Goal: Transaction & Acquisition: Purchase product/service

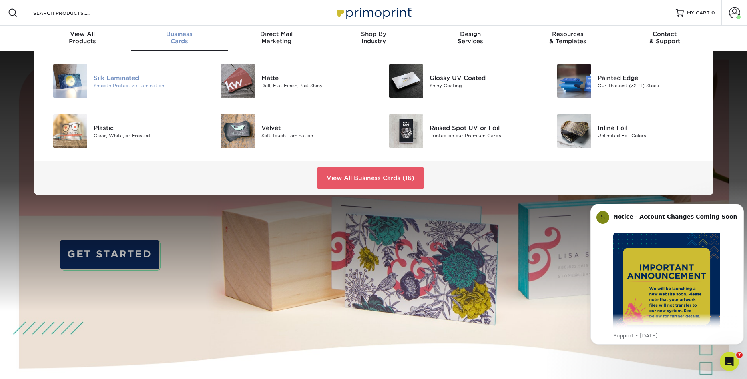
click at [102, 77] on div "Silk Laminated" at bounding box center [146, 77] width 106 height 9
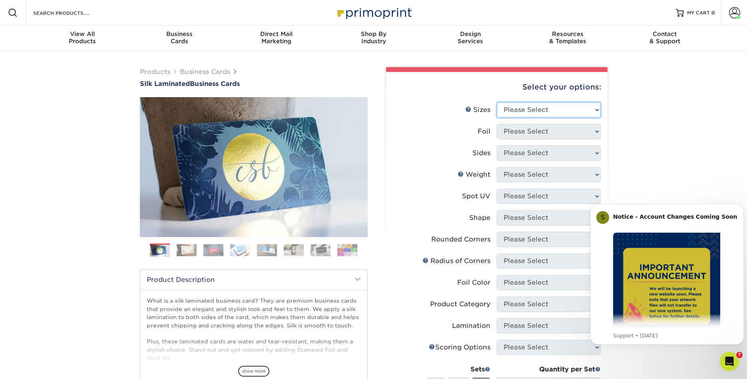
click at [497, 102] on select "Please Select 1.5" x 3.5" - Mini 1.75" x 3.5" - Mini 2" x 2" - Square 2" x 3" -…" at bounding box center [549, 109] width 104 height 15
select select "2.00x3.50"
click option "2" x 3.5" - Standard" at bounding box center [0, 0] width 0 height 0
click at [497, 124] on select "Please Select Yes No" at bounding box center [549, 131] width 104 height 15
select select "0"
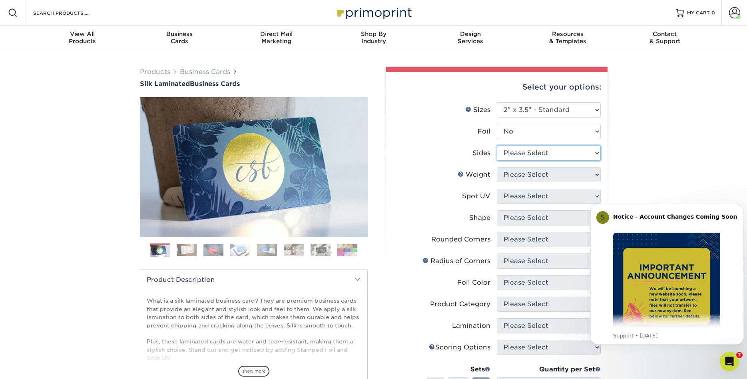
click at [497, 145] on select "Please Select Print Both Sides Print Front Only" at bounding box center [549, 152] width 104 height 15
select select "13abbda7-1d64-4f25-8bb2-c179b224825d"
click at [497, 167] on select "Please Select 16PT" at bounding box center [549, 174] width 104 height 15
select select "16PT"
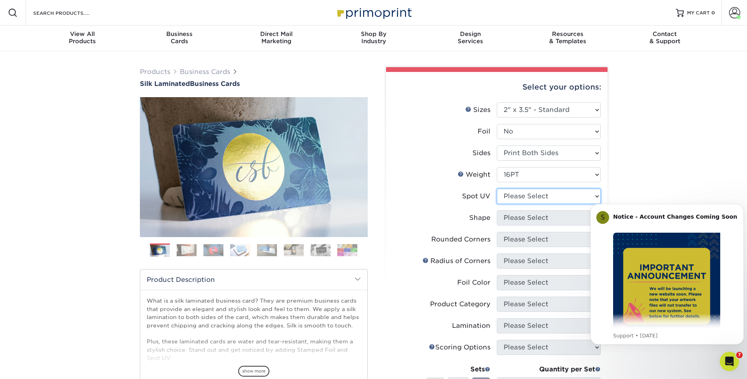
click at [497, 189] on select "Please Select No Spot UV Front and Back (Both Sides) Front Only Back Only" at bounding box center [549, 196] width 104 height 15
select select "0"
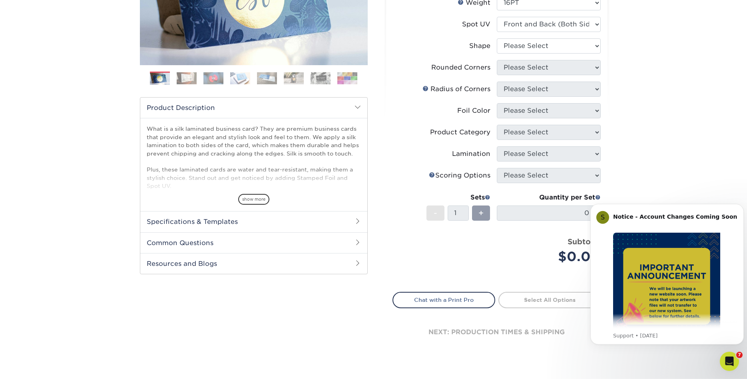
scroll to position [172, 0]
click at [695, 185] on div "Products Business Cards Silk Laminated Business Cards Previous Next" at bounding box center [373, 131] width 747 height 505
click at [577, 34] on li "Spot UV Please Select No Spot UV Front and Back (Both Sides) Front Only Back On…" at bounding box center [497, 27] width 208 height 22
click at [497, 38] on select "Please Select Standard" at bounding box center [549, 45] width 104 height 15
select select "standard"
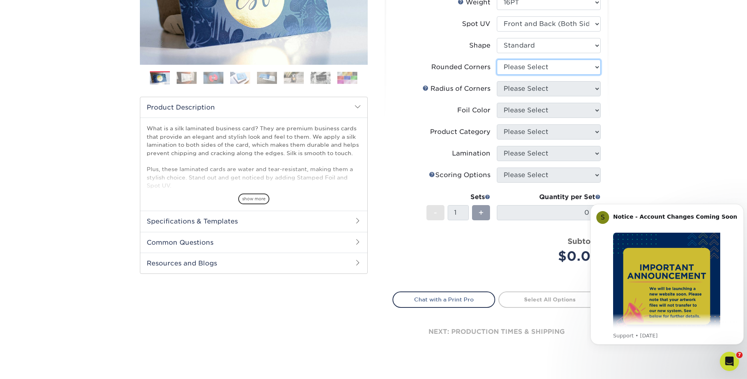
click at [497, 60] on select "Please Select Yes - Round 2 Corners Yes - Round 4 Corners No" at bounding box center [549, 67] width 104 height 15
select select "7672df9e-0e0a-464d-8e1f-920c575e4da3"
click option "Yes - Round 4 Corners" at bounding box center [0, 0] width 0 height 0
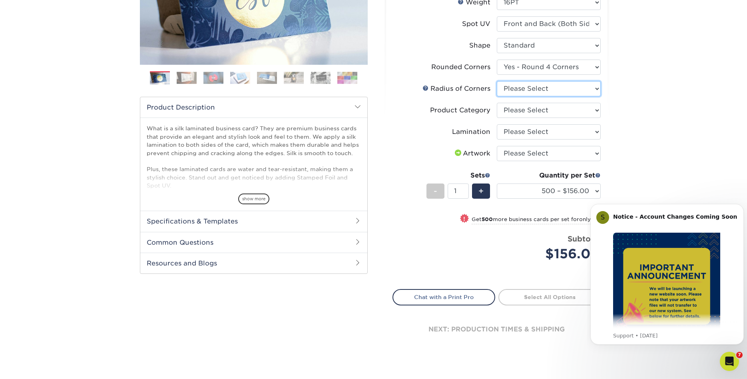
click at [497, 81] on select "Please Select Rounded 1/8" Rounded 1/4"" at bounding box center [549, 88] width 104 height 15
select select "589680c7-ee9a-431b-9d12-d7aeb1386a97"
click option "Rounded 1/8"" at bounding box center [0, 0] width 0 height 0
click at [497, 103] on select "Please Select Business Cards" at bounding box center [549, 110] width 104 height 15
select select "3b5148f1-0588-4f88-a218-97bcfdce65c1"
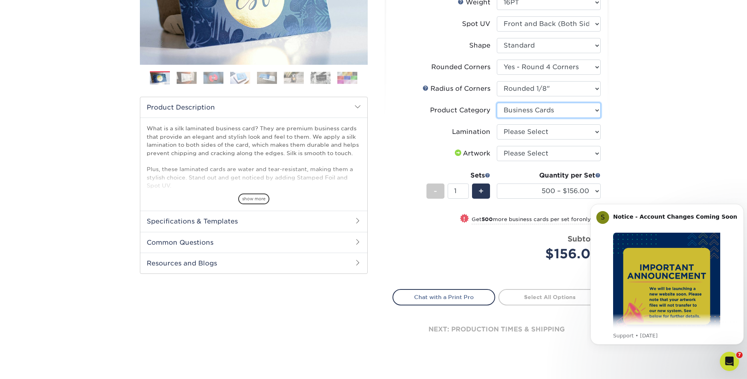
click option "Business Cards" at bounding box center [0, 0] width 0 height 0
click at [497, 124] on select "Please Select Silk" at bounding box center [549, 131] width 104 height 15
select select "ccacb42f-45f7-42d3-bbd3-7c8421cf37f0"
click option "Silk" at bounding box center [0, 0] width 0 height 0
click at [497, 146] on select "Please Select I will upload files I need a design - $100" at bounding box center [549, 153] width 104 height 15
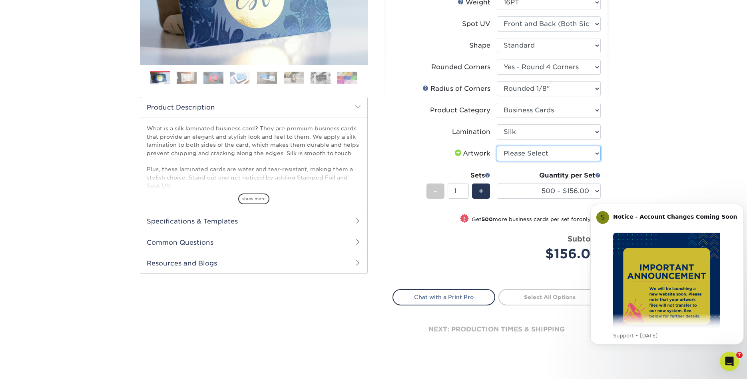
select select "upload"
click option "I will upload files" at bounding box center [0, 0] width 0 height 0
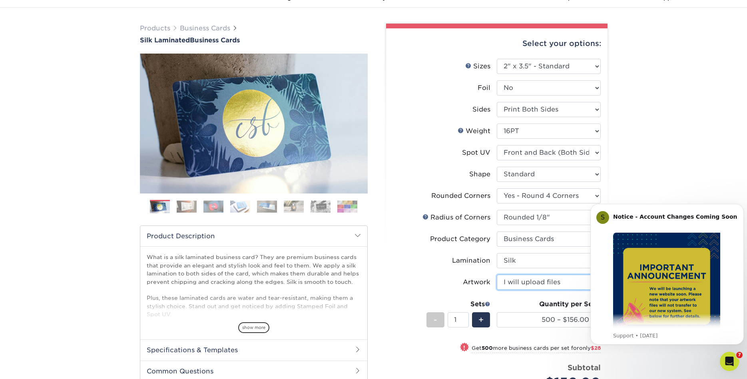
scroll to position [44, 0]
click at [497, 312] on select "500 – $156.00 1000 – $184.00 2500 – $447.00 5000 – $754.00 10000 – $1375.00" at bounding box center [549, 319] width 104 height 15
click at [407, 316] on li "Sets - 1 + Quantity per Set 500 – $156.00 1000 – $184.00 2500 – $447.00 5000 – …" at bounding box center [497, 319] width 208 height 47
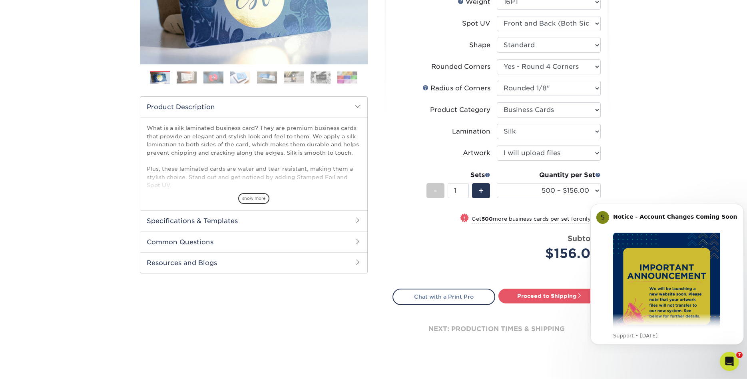
scroll to position [173, 0]
click at [352, 217] on h2 "Specifications & Templates" at bounding box center [253, 220] width 227 height 21
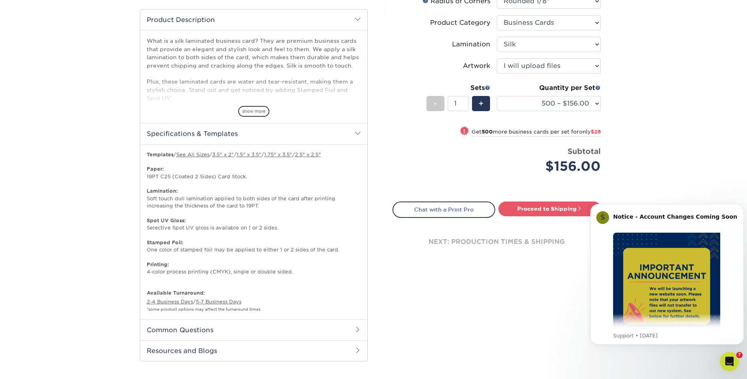
scroll to position [259, 0]
click at [293, 332] on h2 "Common Questions" at bounding box center [253, 330] width 227 height 21
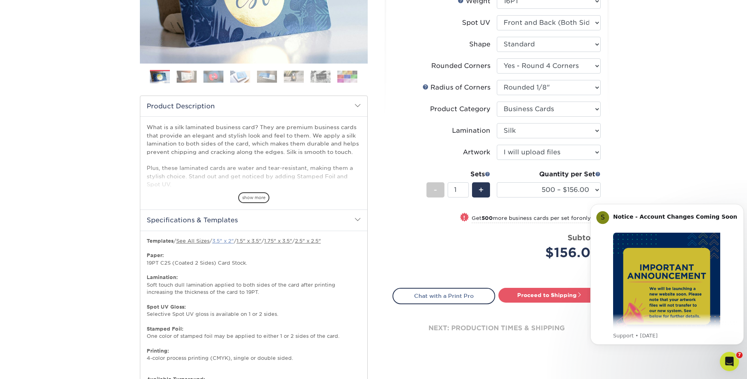
scroll to position [173, 0]
click at [230, 242] on link "3.5" x 2"" at bounding box center [223, 241] width 22 height 6
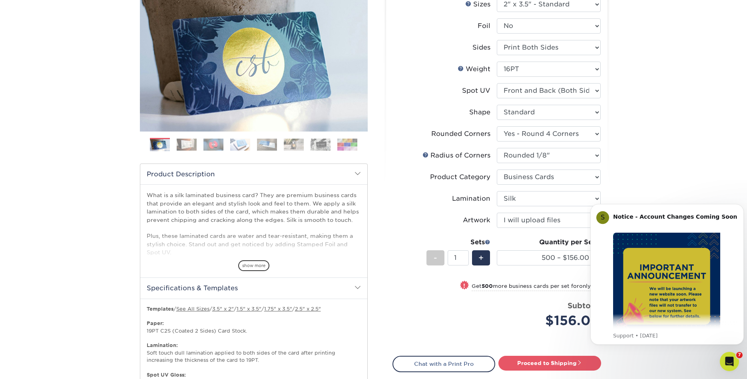
scroll to position [105, 0]
click at [737, 207] on button "Dismiss notification" at bounding box center [741, 206] width 10 height 10
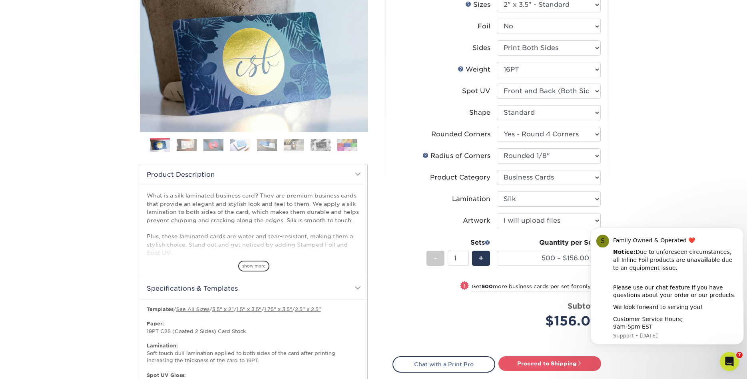
click at [489, 319] on div "Price per set $156.00" at bounding box center [445, 315] width 104 height 30
click at [734, 230] on div "S Family Owned & Operated ❤️ Notice: Due to unforeseen circumstances, all Inlin…" at bounding box center [666, 285] width 153 height 117
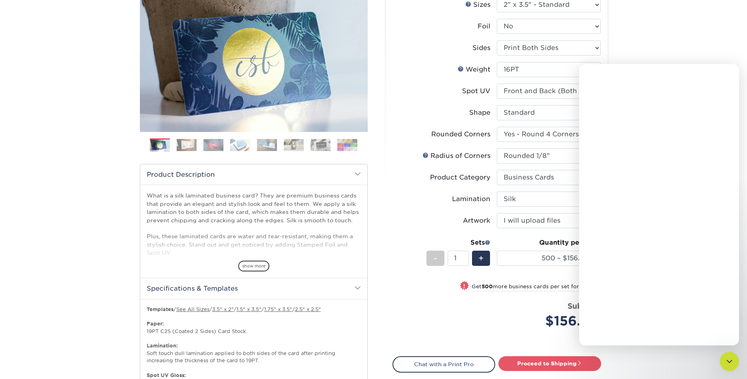
scroll to position [0, 0]
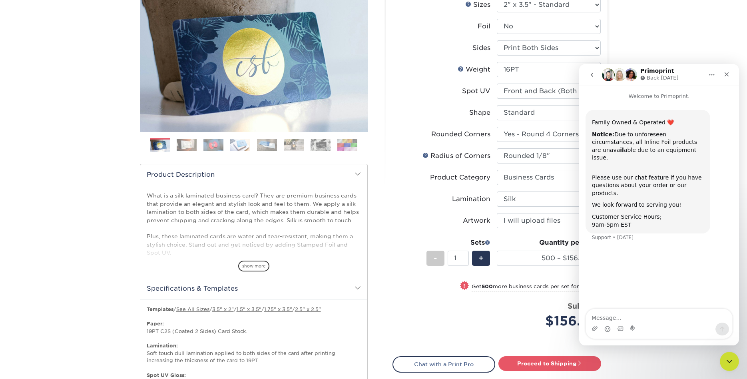
click at [725, 66] on nav "Primoprint Back tomorrow" at bounding box center [659, 75] width 160 height 22
click at [727, 70] on div "Close" at bounding box center [726, 74] width 14 height 14
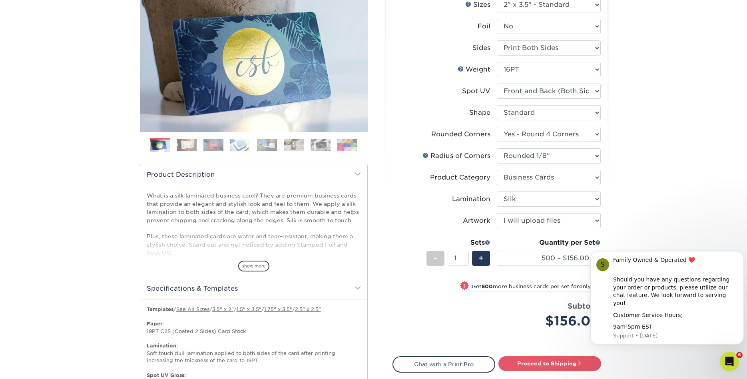
scroll to position [469, 0]
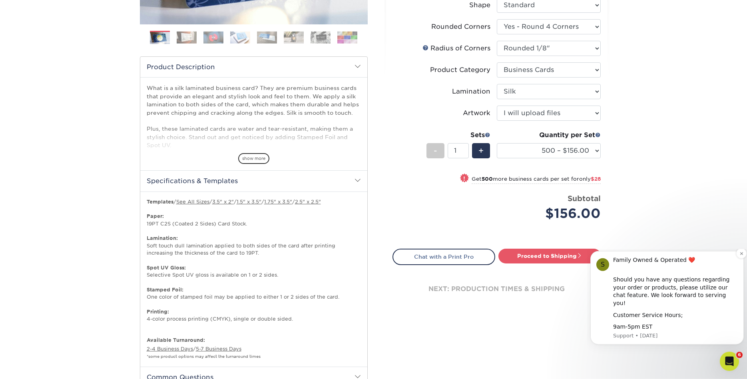
click at [716, 271] on div "Family Owned & Operated ❤️ ​" at bounding box center [675, 264] width 125 height 16
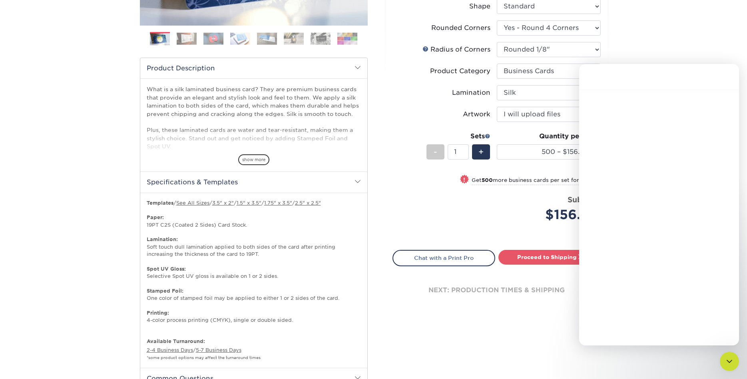
scroll to position [211, 0]
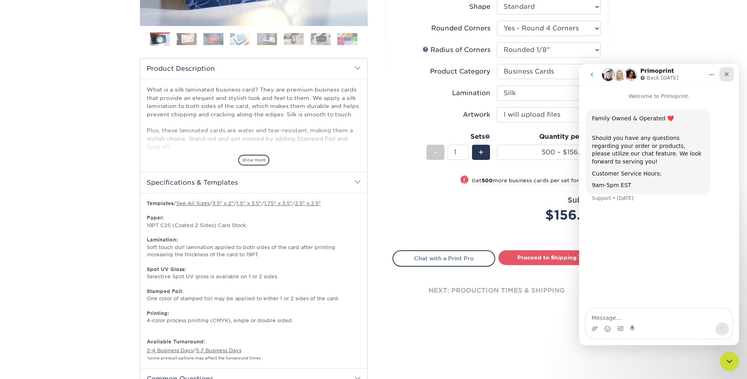
click at [724, 71] on icon "Close" at bounding box center [726, 74] width 6 height 6
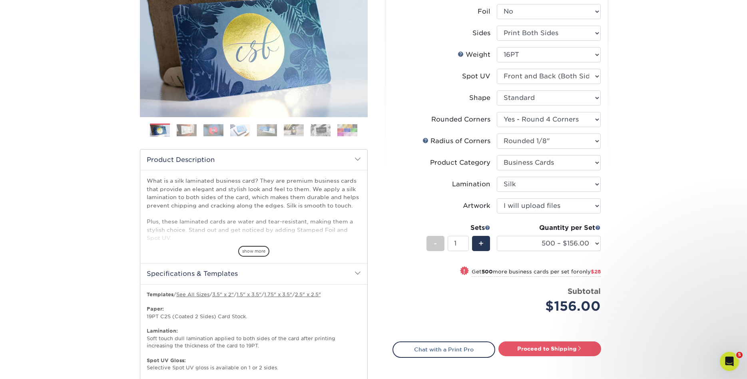
scroll to position [120, 0]
click at [573, 346] on link "Proceed to Shipping" at bounding box center [549, 348] width 103 height 14
type input "Set 1"
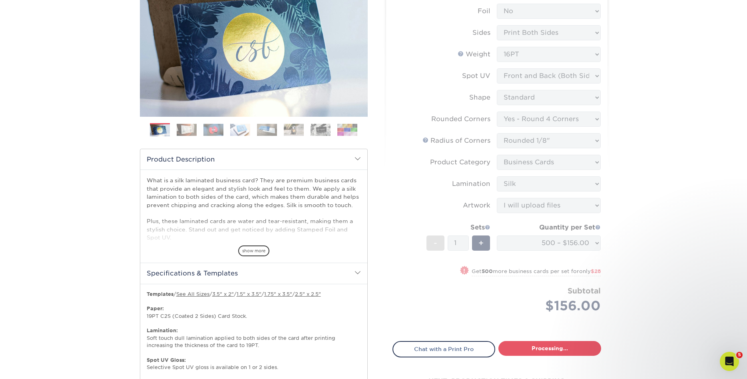
select select "24b86a38-505b-4ae3-9429-29aefd3b6f92"
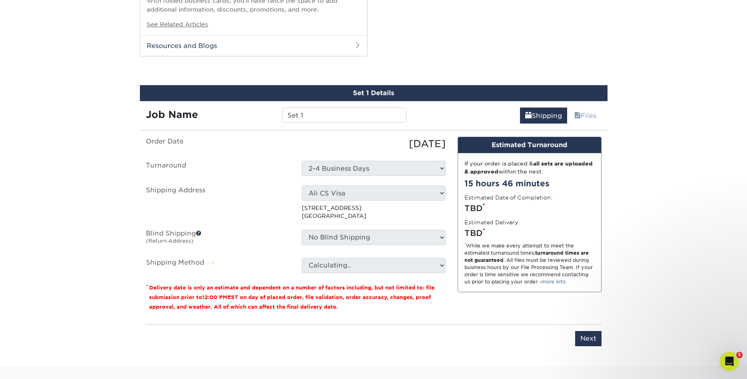
scroll to position [825, 0]
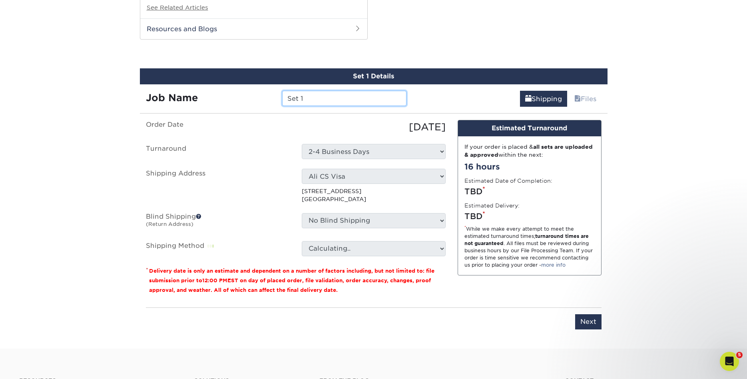
drag, startPoint x: 326, startPoint y: 95, endPoint x: 282, endPoint y: 94, distance: 44.7
click at [282, 94] on input "Set 1" at bounding box center [344, 98] width 124 height 15
type input "Y"
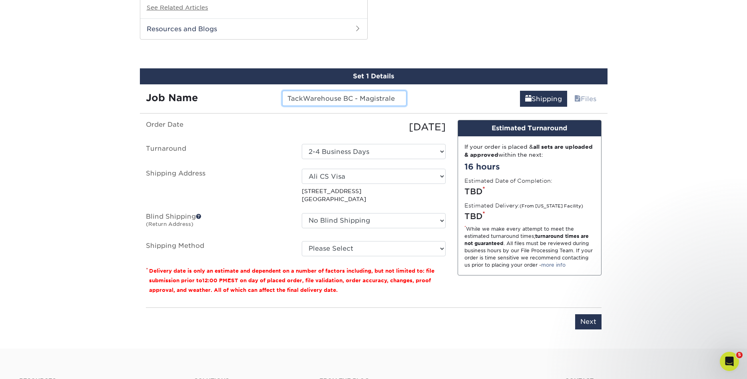
type input "TackWarehouse BC - Magistrale"
click at [302, 169] on select "Select One AFC360 AFC360 - Jerry O'Connor Ali CS Visa Ali Work Amin Ghomeshi Bi…" at bounding box center [374, 176] width 144 height 15
select select "newaddress"
click option "+ Add New Address" at bounding box center [0, 0] width 0 height 0
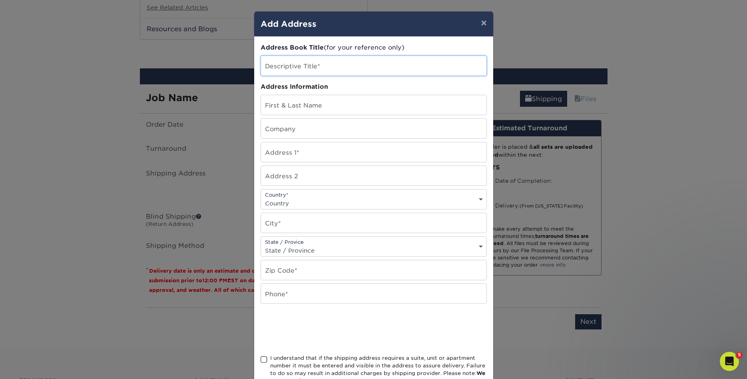
click at [329, 67] on input "text" at bounding box center [373, 66] width 225 height 20
type input "BrendaIndio"
type input "[PERSON_NAME]"
type input "Tack Warehouse"
type input "51285 Pinnacle Vista Dr"
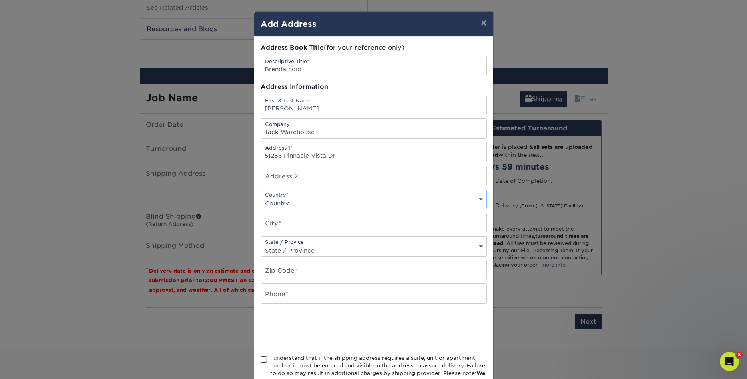
select select "US"
type input "Indio"
select select "CA"
type input "92201"
type input "9168045524"
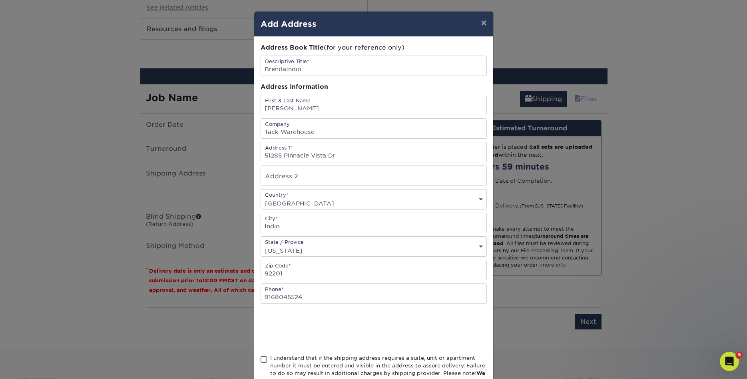
click at [262, 363] on span at bounding box center [263, 359] width 7 height 8
click at [0, 0] on input "I understand that if the shipping address requires a suite, unit or apartment n…" at bounding box center [0, 0] width 0 height 0
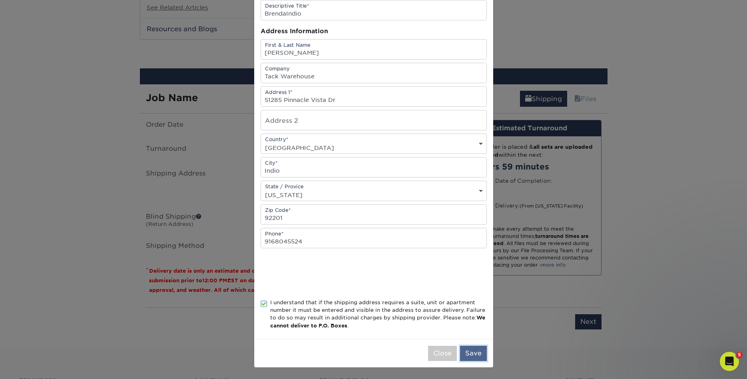
click at [476, 353] on button "Save" at bounding box center [473, 353] width 27 height 15
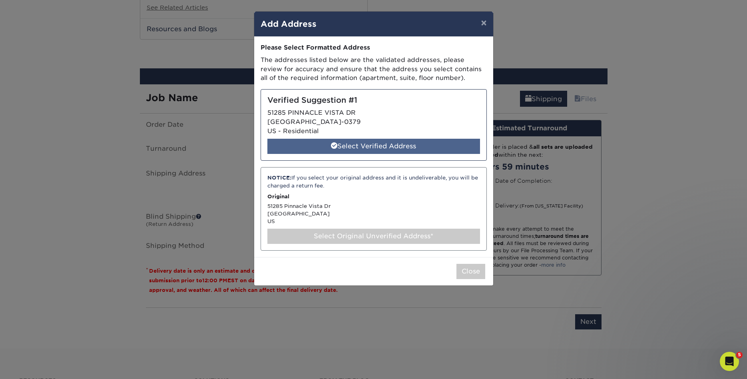
click at [358, 144] on div "Select Verified Address" at bounding box center [373, 146] width 213 height 15
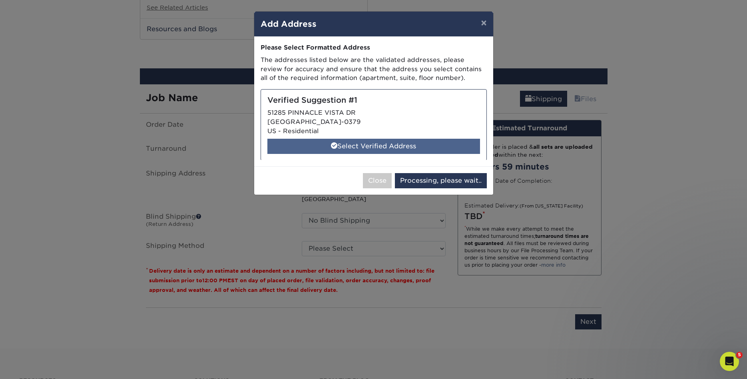
select select "286931"
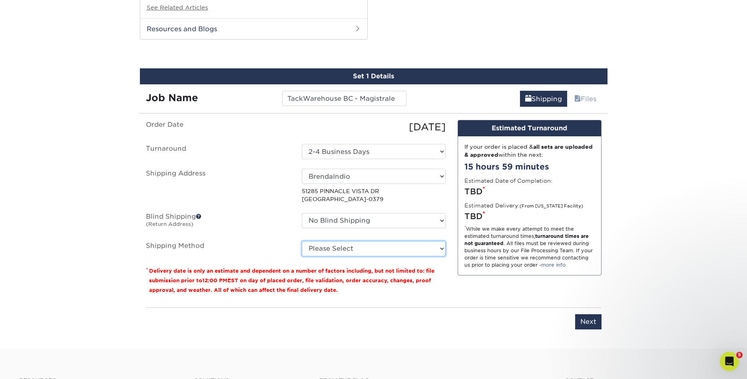
click at [302, 241] on select "Please Select Ground Shipping (+$8.96) 3 Day Shipping Service (+$20.04) 2 Day A…" at bounding box center [374, 248] width 144 height 15
select select "02"
click option "2 Day Air Shipping (+$20.51)" at bounding box center [0, 0] width 0 height 0
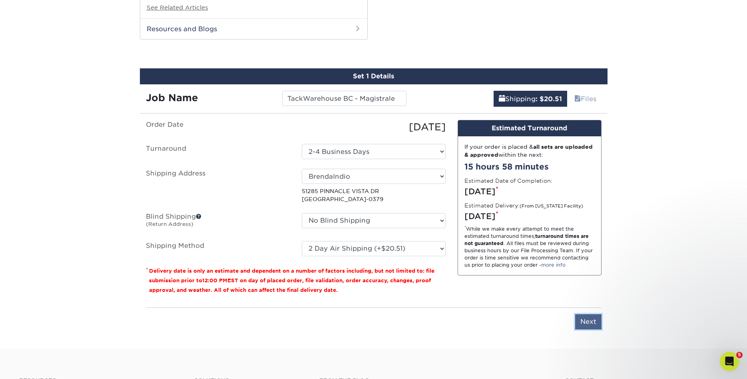
click at [585, 318] on input "Next" at bounding box center [588, 321] width 26 height 15
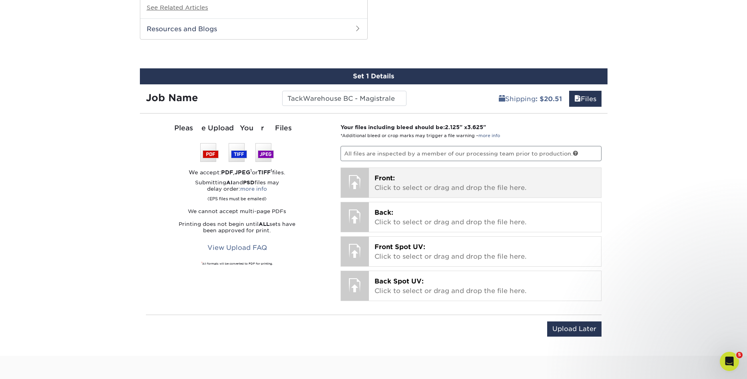
click at [402, 179] on p "Front: Click to select or drag and drop the file here." at bounding box center [484, 182] width 221 height 19
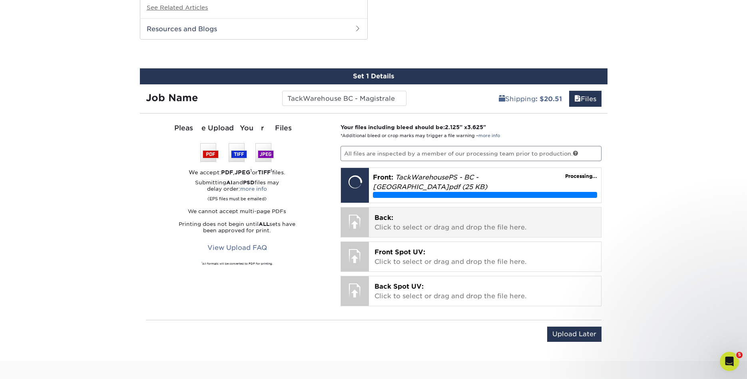
click at [408, 225] on p "Back: Click to select or drag and drop the file here." at bounding box center [484, 222] width 221 height 19
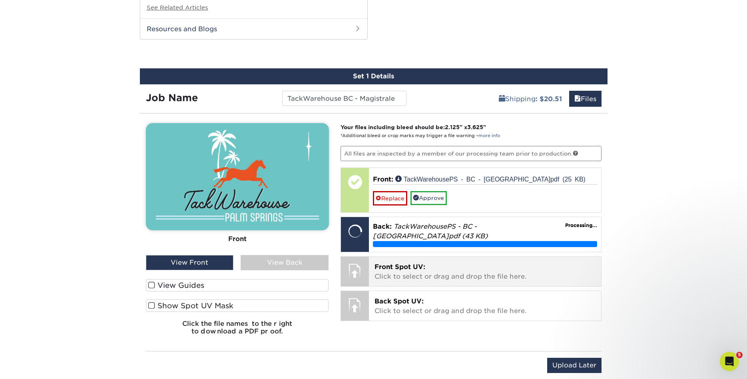
click at [437, 266] on p "Front Spot UV: Click to select or drag and drop the file here." at bounding box center [484, 271] width 221 height 19
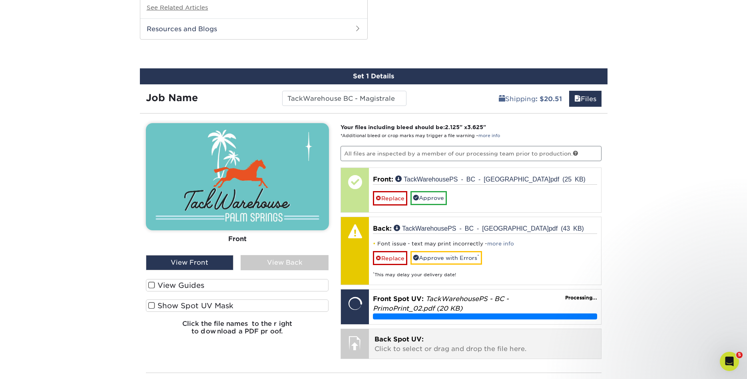
click at [435, 342] on p "Back Spot UV: Click to select or drag and drop the file here." at bounding box center [484, 343] width 221 height 19
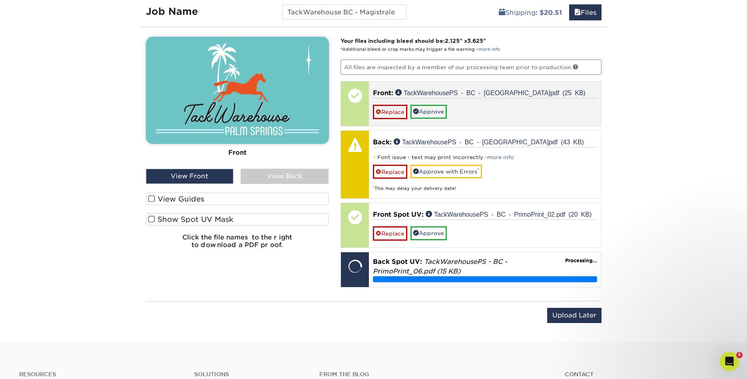
scroll to position [912, 0]
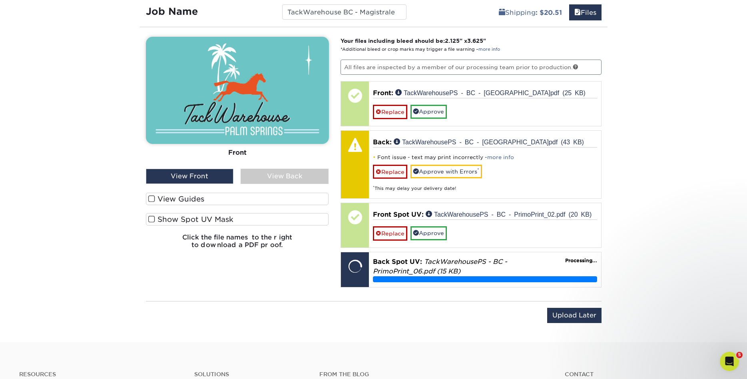
click at [301, 171] on div "View Back" at bounding box center [284, 176] width 88 height 15
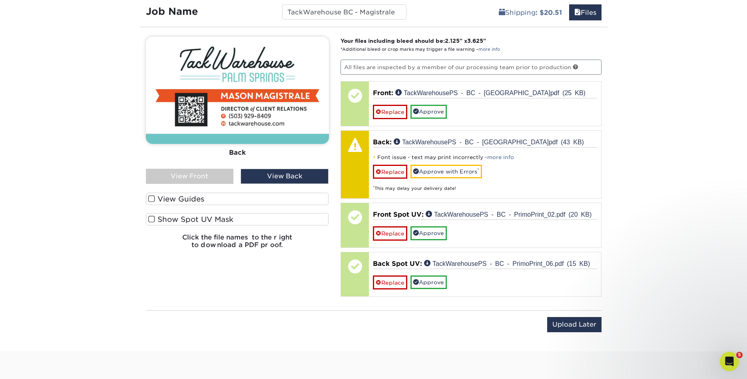
click at [151, 217] on span at bounding box center [151, 219] width 7 height 8
click at [0, 0] on input "Show Spot UV Mask" at bounding box center [0, 0] width 0 height 0
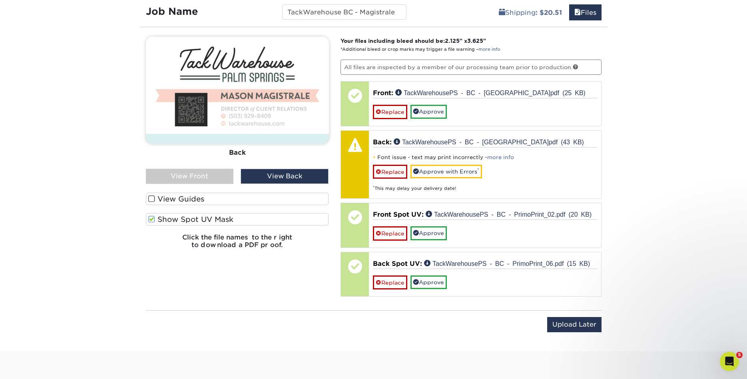
click at [205, 177] on div "View Front" at bounding box center [190, 176] width 88 height 15
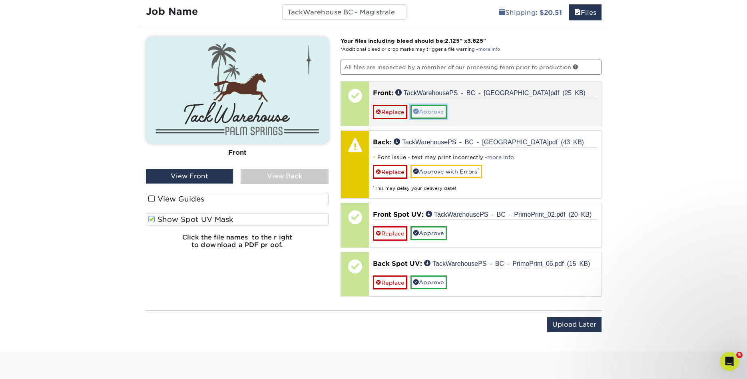
click at [438, 112] on link "Approve" at bounding box center [428, 112] width 36 height 14
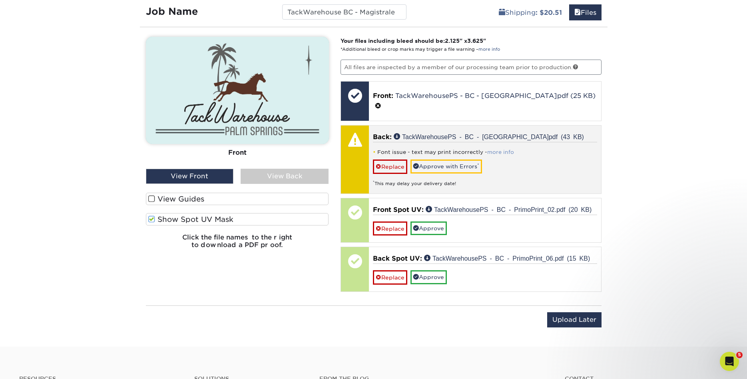
click at [506, 149] on link "more info" at bounding box center [500, 152] width 27 height 6
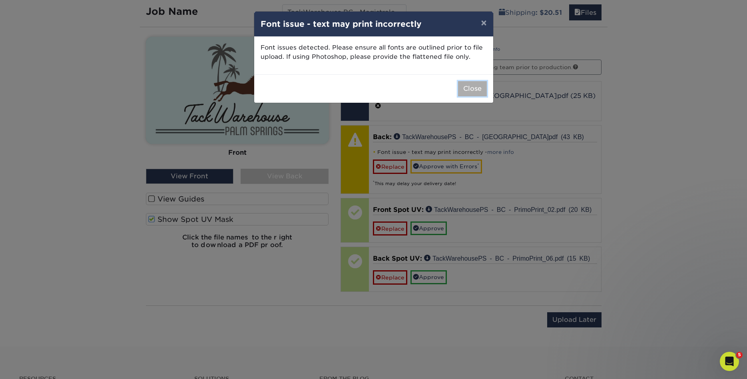
click at [466, 93] on button "Close" at bounding box center [472, 88] width 29 height 15
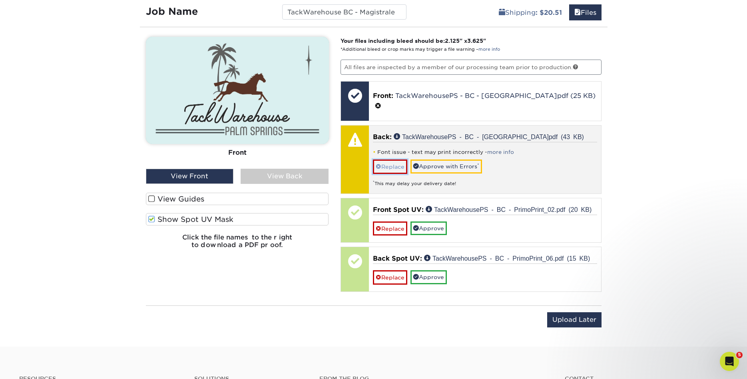
click at [401, 159] on link "Replace" at bounding box center [390, 166] width 34 height 14
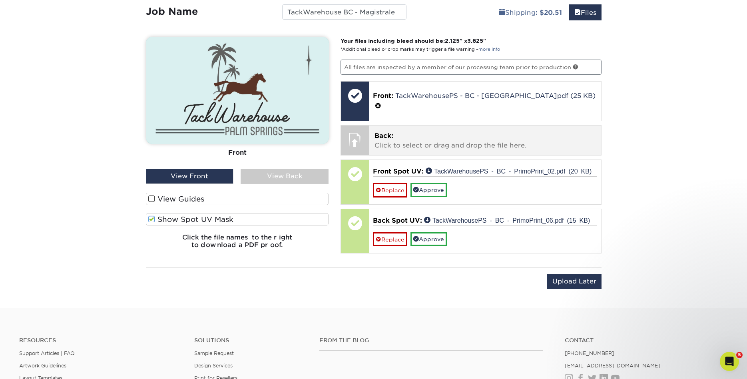
click at [385, 133] on p "Back: Click to select or drag and drop the file here." at bounding box center [484, 140] width 221 height 19
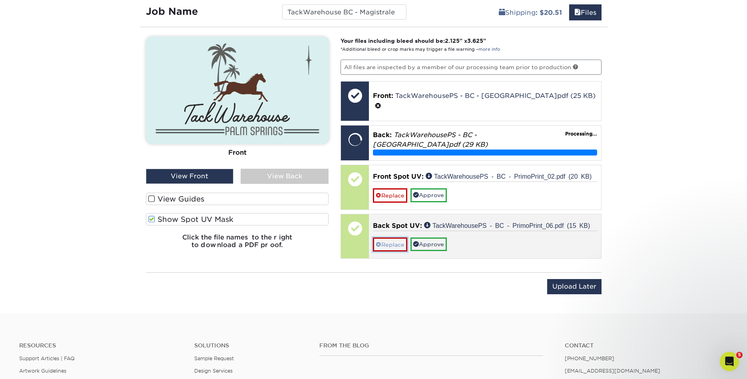
click at [393, 237] on link "Replace" at bounding box center [390, 244] width 34 height 14
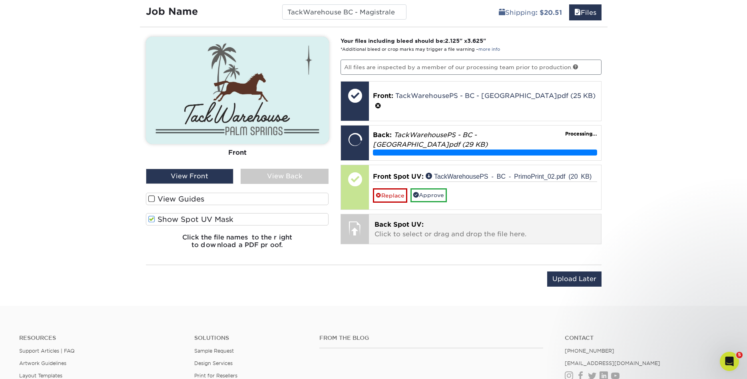
click at [385, 220] on span "Back Spot UV:" at bounding box center [398, 224] width 49 height 8
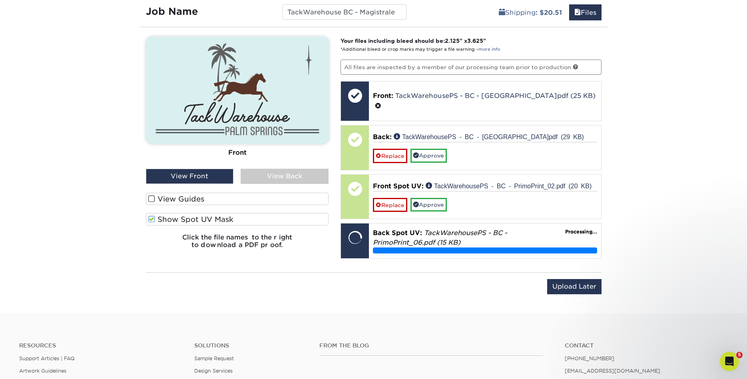
click at [262, 174] on div "View Back" at bounding box center [284, 176] width 88 height 15
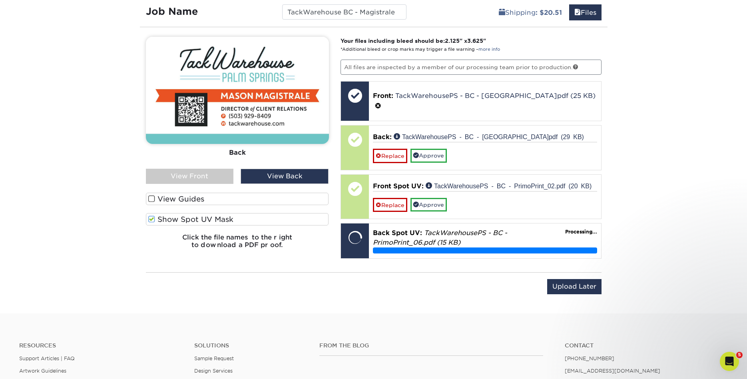
click at [225, 172] on div "View Front" at bounding box center [190, 176] width 88 height 15
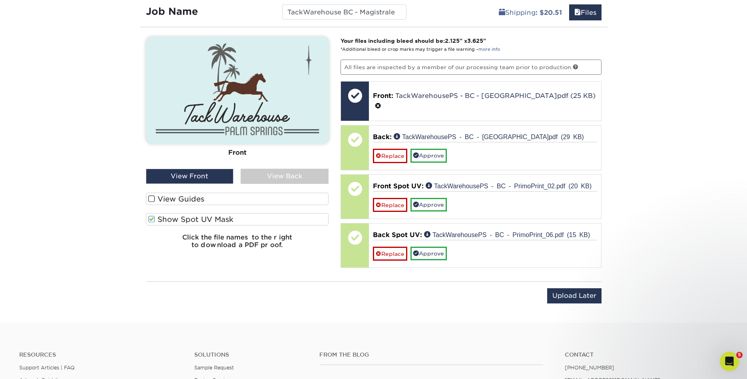
click at [267, 177] on div "View Back" at bounding box center [284, 176] width 88 height 15
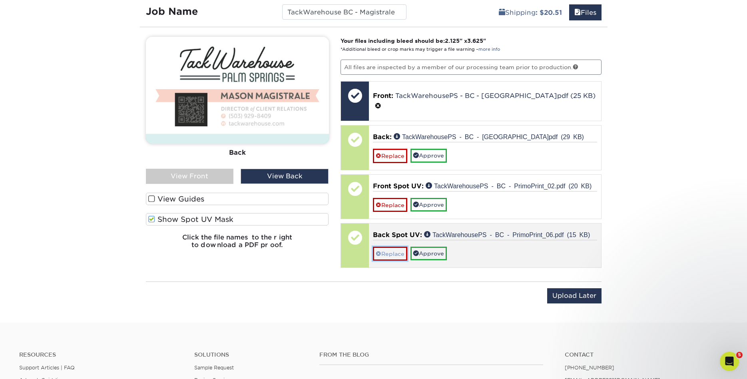
click at [391, 246] on link "Replace" at bounding box center [390, 253] width 34 height 14
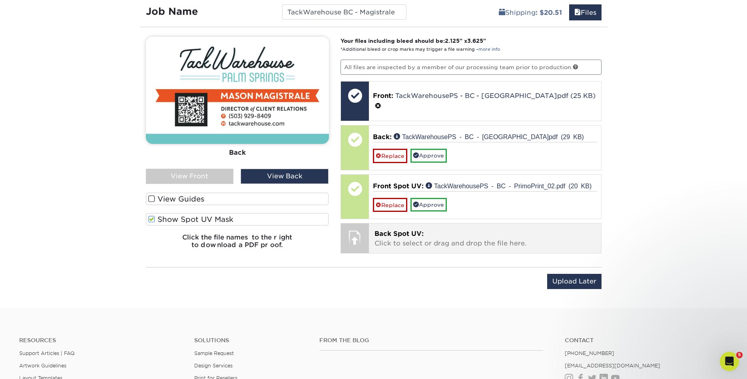
click at [407, 230] on p "Back Spot UV: Click to select or drag and drop the file here." at bounding box center [484, 238] width 221 height 19
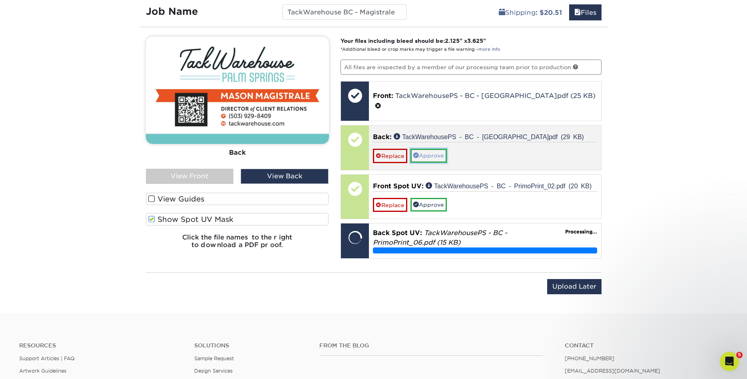
click at [439, 149] on link "Approve" at bounding box center [428, 156] width 36 height 14
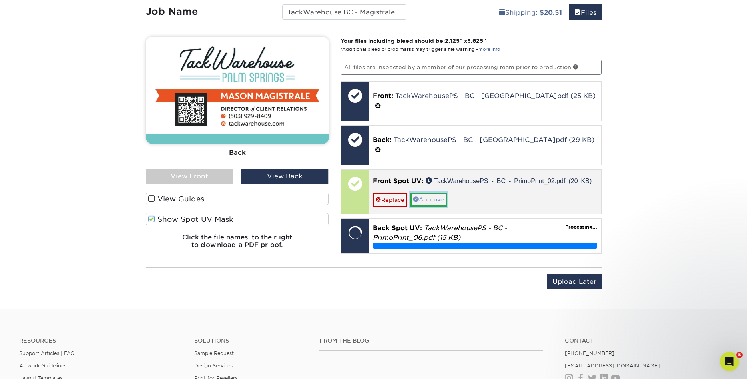
click at [431, 193] on link "Approve" at bounding box center [428, 200] width 36 height 14
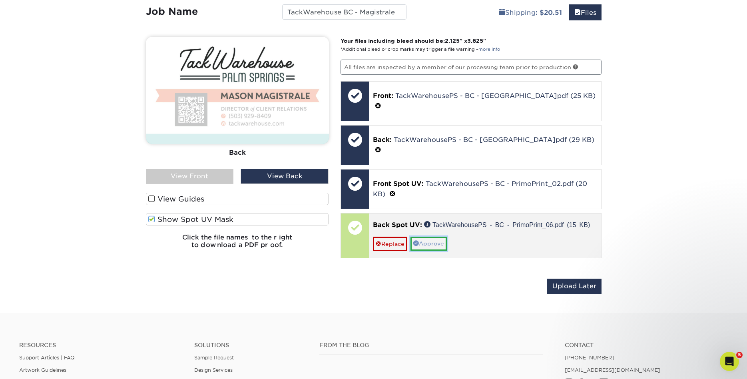
click at [437, 236] on link "Approve" at bounding box center [428, 243] width 36 height 14
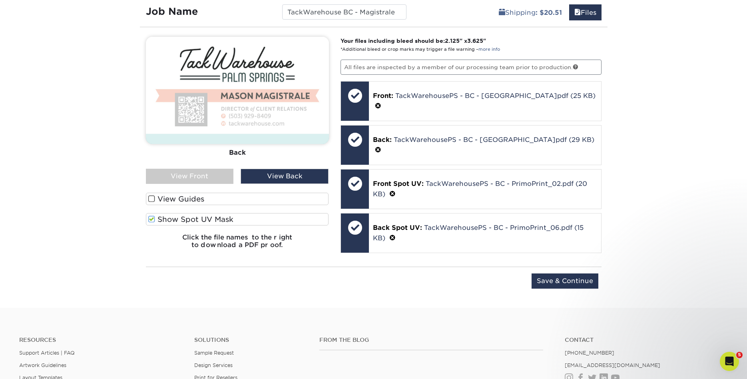
click at [213, 175] on div "View Front" at bounding box center [190, 176] width 88 height 15
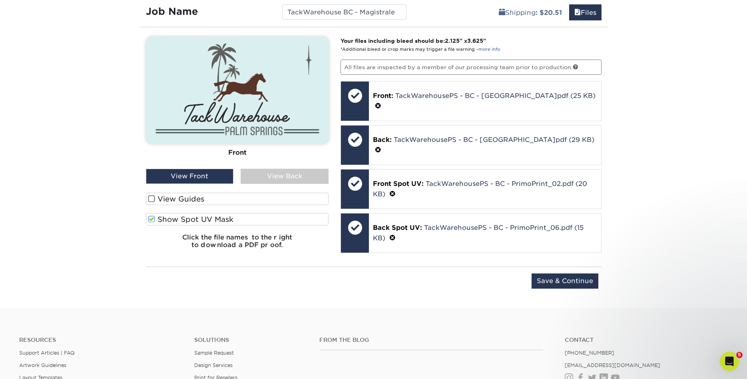
click at [273, 172] on div "View Back" at bounding box center [284, 176] width 88 height 15
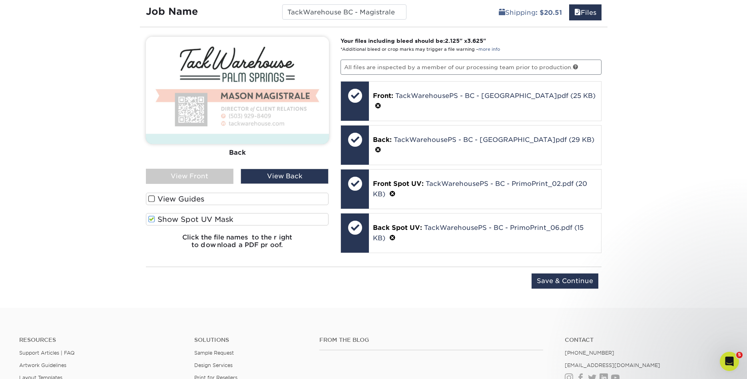
click at [205, 169] on div "View Front" at bounding box center [190, 176] width 88 height 15
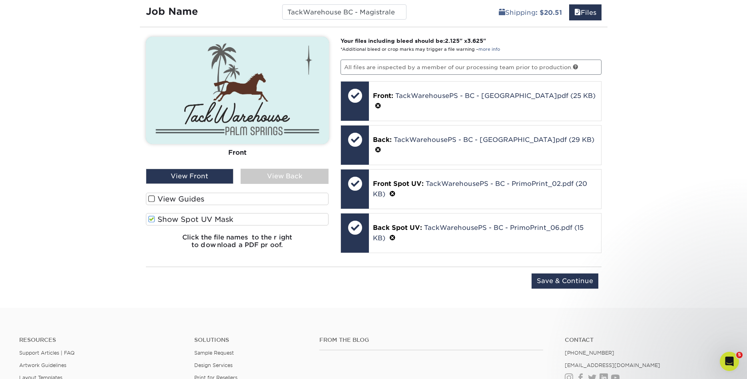
click at [299, 169] on div "View Back" at bounding box center [284, 176] width 88 height 15
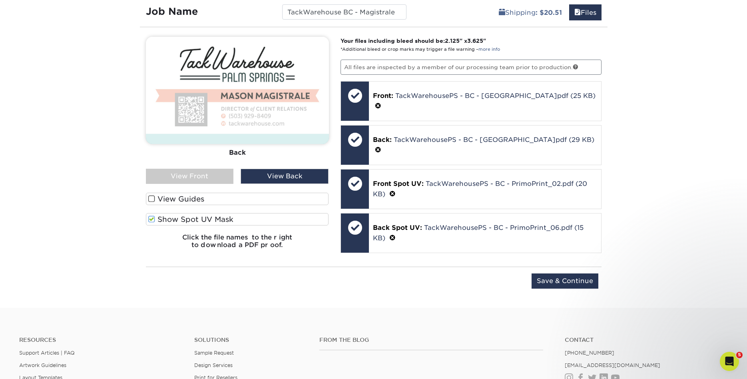
click at [151, 217] on span at bounding box center [151, 219] width 7 height 8
click at [0, 0] on input "Show Spot UV Mask" at bounding box center [0, 0] width 0 height 0
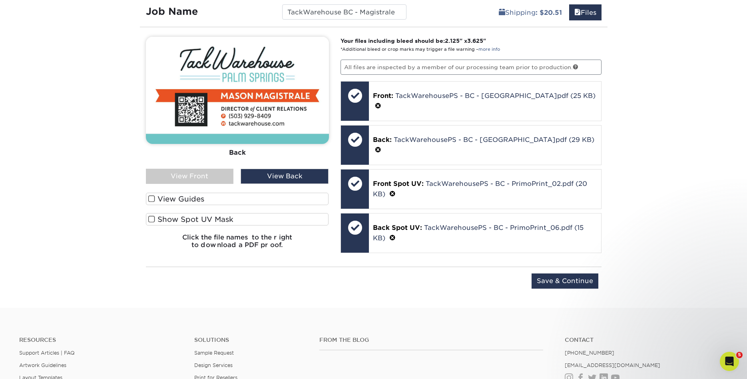
click at [222, 171] on div "View Front" at bounding box center [190, 176] width 88 height 15
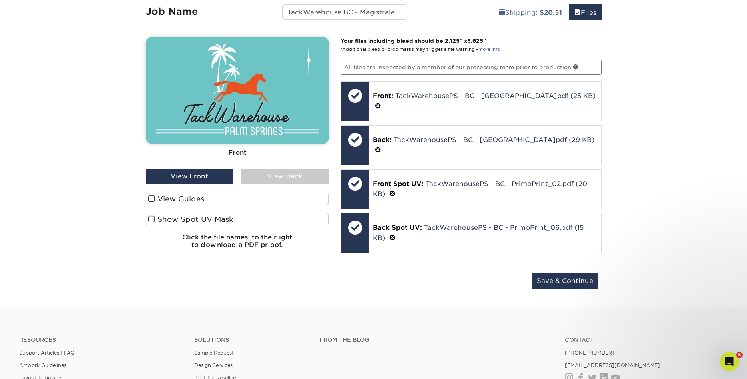
click at [150, 220] on span at bounding box center [151, 219] width 7 height 8
click at [151, 218] on span at bounding box center [151, 219] width 7 height 8
click at [0, 0] on input "Show Spot UV Mask" at bounding box center [0, 0] width 0 height 0
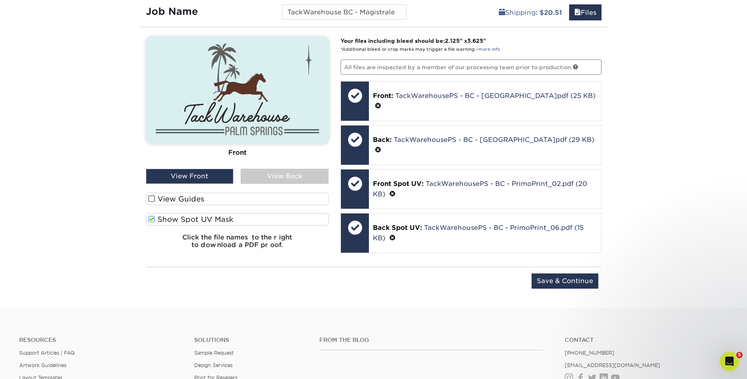
click at [151, 218] on span at bounding box center [151, 219] width 7 height 8
click at [0, 0] on input "Show Spot UV Mask" at bounding box center [0, 0] width 0 height 0
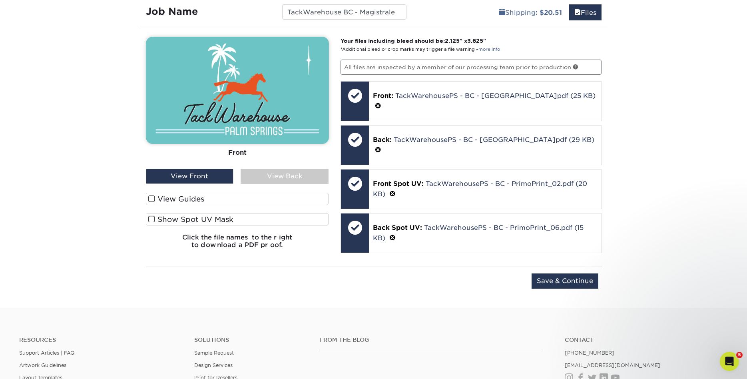
click at [268, 177] on div "View Back" at bounding box center [284, 176] width 88 height 15
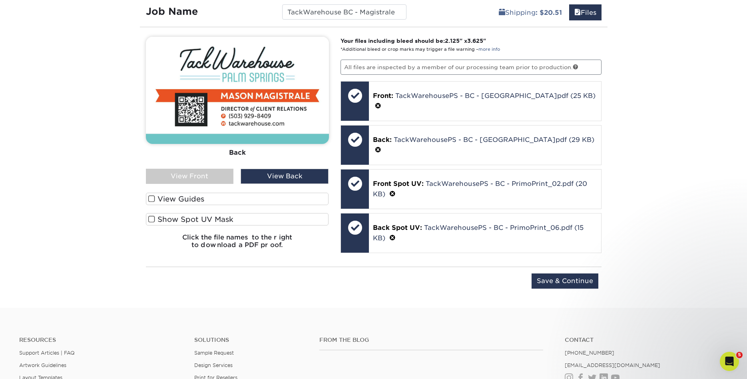
click at [151, 217] on span at bounding box center [151, 219] width 7 height 8
click at [0, 0] on input "Show Spot UV Mask" at bounding box center [0, 0] width 0 height 0
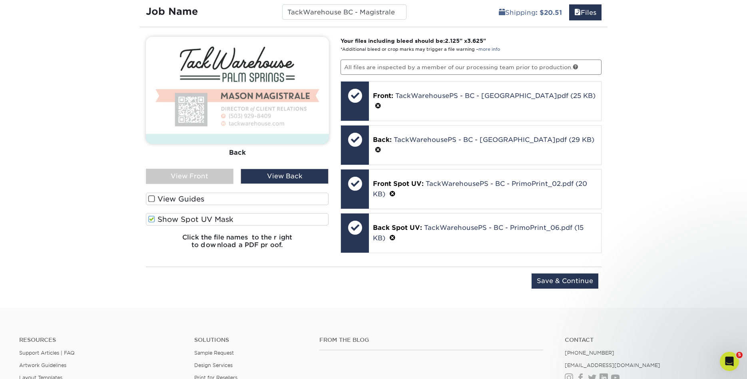
click at [151, 217] on span at bounding box center [151, 219] width 7 height 8
click at [0, 0] on input "Show Spot UV Mask" at bounding box center [0, 0] width 0 height 0
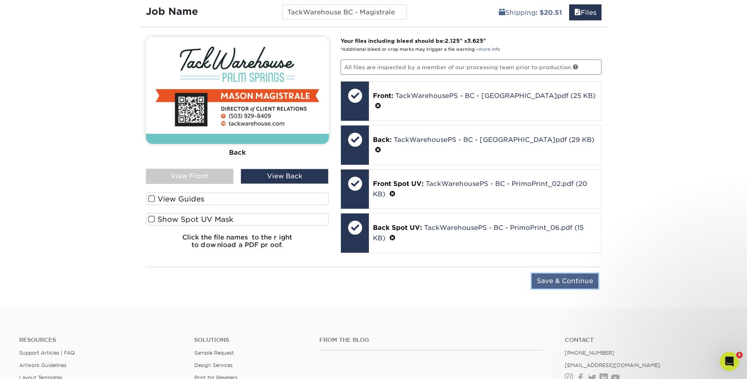
click at [582, 274] on input "Save & Continue" at bounding box center [564, 280] width 67 height 15
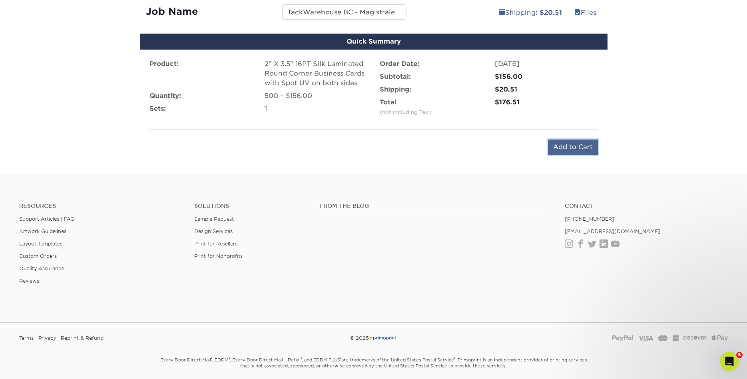
click at [582, 145] on input "Add to Cart" at bounding box center [573, 146] width 50 height 15
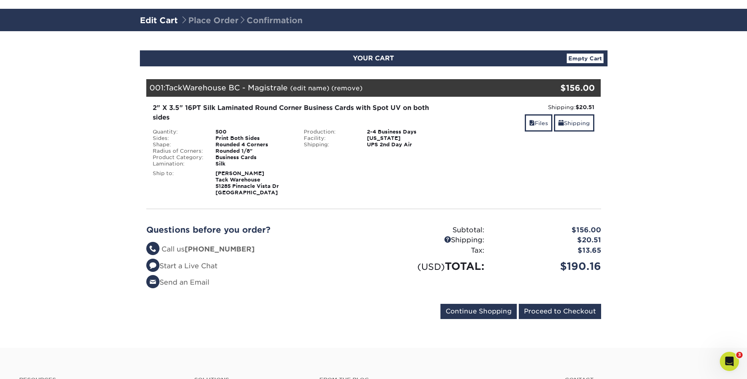
scroll to position [43, 0]
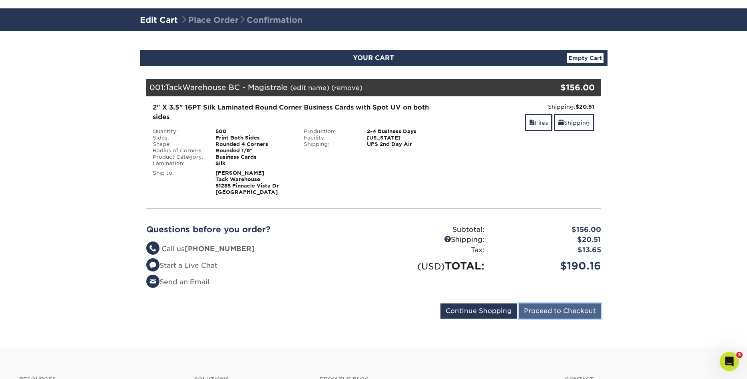
click at [569, 311] on input "Proceed to Checkout" at bounding box center [559, 310] width 82 height 15
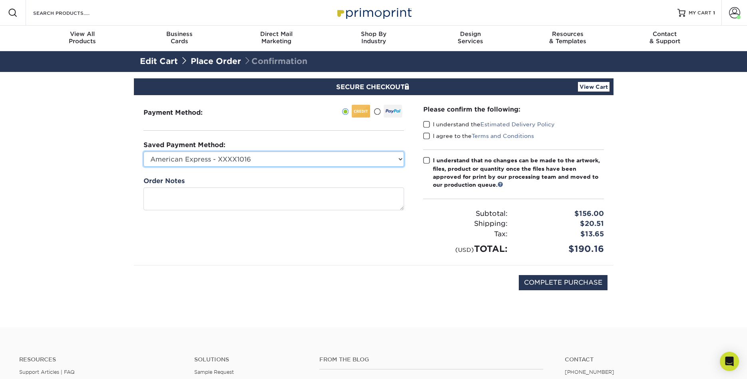
click at [143, 151] on select "American Express - XXXX1016 Visa - XXXX2004 American Express - XXXX4009 Visa - …" at bounding box center [273, 158] width 260 height 15
select select
click option "New Credit Card" at bounding box center [0, 0] width 0 height 0
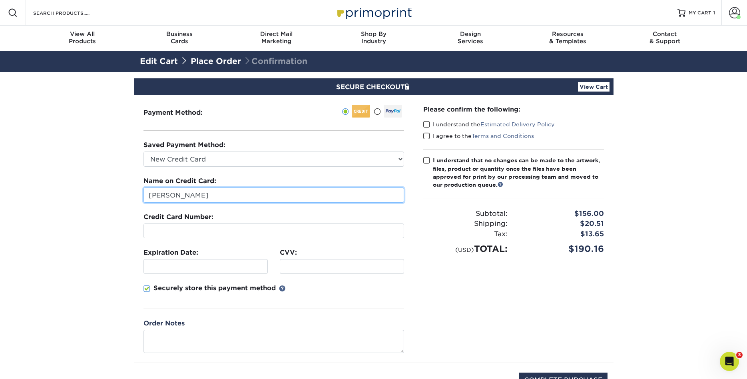
drag, startPoint x: 208, startPoint y: 198, endPoint x: 125, endPoint y: 207, distance: 83.5
click at [125, 207] on section "SECURE CHECKOUT View Cart Payment Method: Saved Payment Method:" at bounding box center [373, 248] width 747 height 353
type input "L"
type input "N"
type input "[PERSON_NAME]"
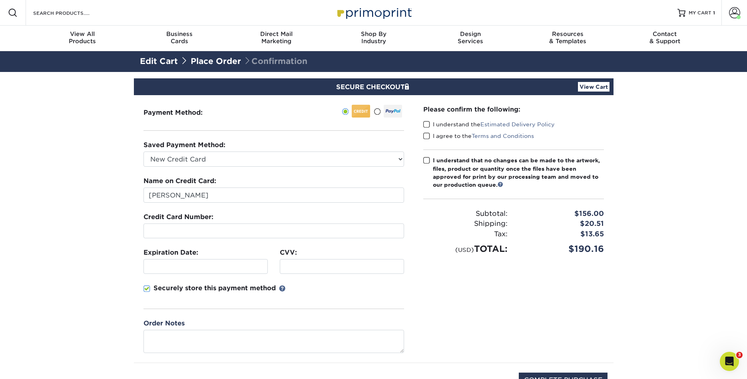
click at [110, 290] on section "SECURE CHECKOUT View Cart Payment Method: Saved Payment Method:" at bounding box center [373, 248] width 747 height 353
click at [427, 124] on span at bounding box center [426, 125] width 7 height 8
click at [0, 0] on input "I understand the Estimated Delivery Policy" at bounding box center [0, 0] width 0 height 0
click at [428, 133] on span at bounding box center [426, 136] width 7 height 8
click at [0, 0] on input "I agree to the Terms and Conditions" at bounding box center [0, 0] width 0 height 0
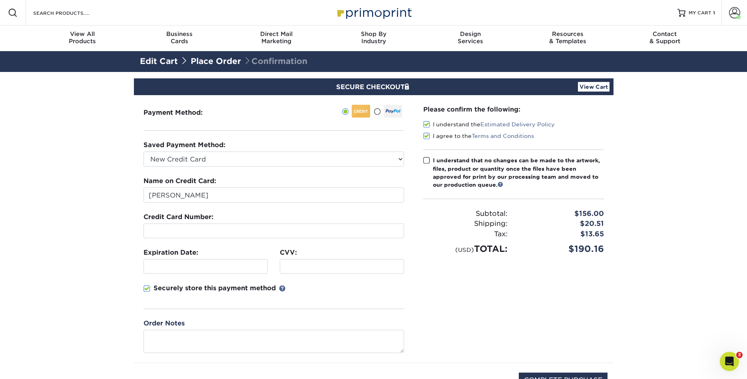
click at [426, 159] on span at bounding box center [426, 161] width 7 height 8
click at [0, 0] on input "I understand that no changes can be made to the artwork, files, product or quan…" at bounding box center [0, 0] width 0 height 0
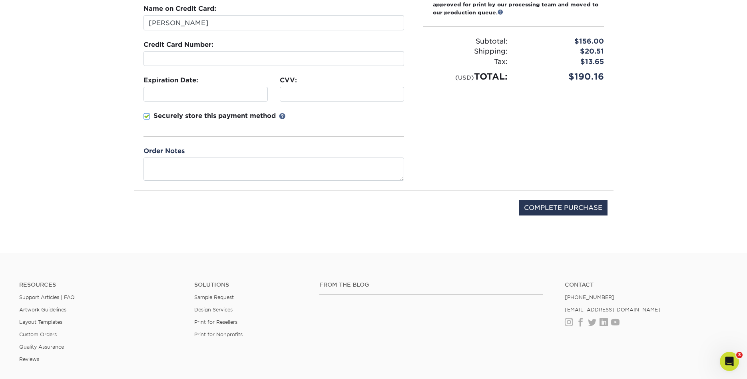
scroll to position [173, 0]
click at [534, 207] on input "COMPLETE PURCHASE" at bounding box center [562, 207] width 89 height 15
type input "PROCESSING, PLEASE WAIT..."
